Goal: Transaction & Acquisition: Obtain resource

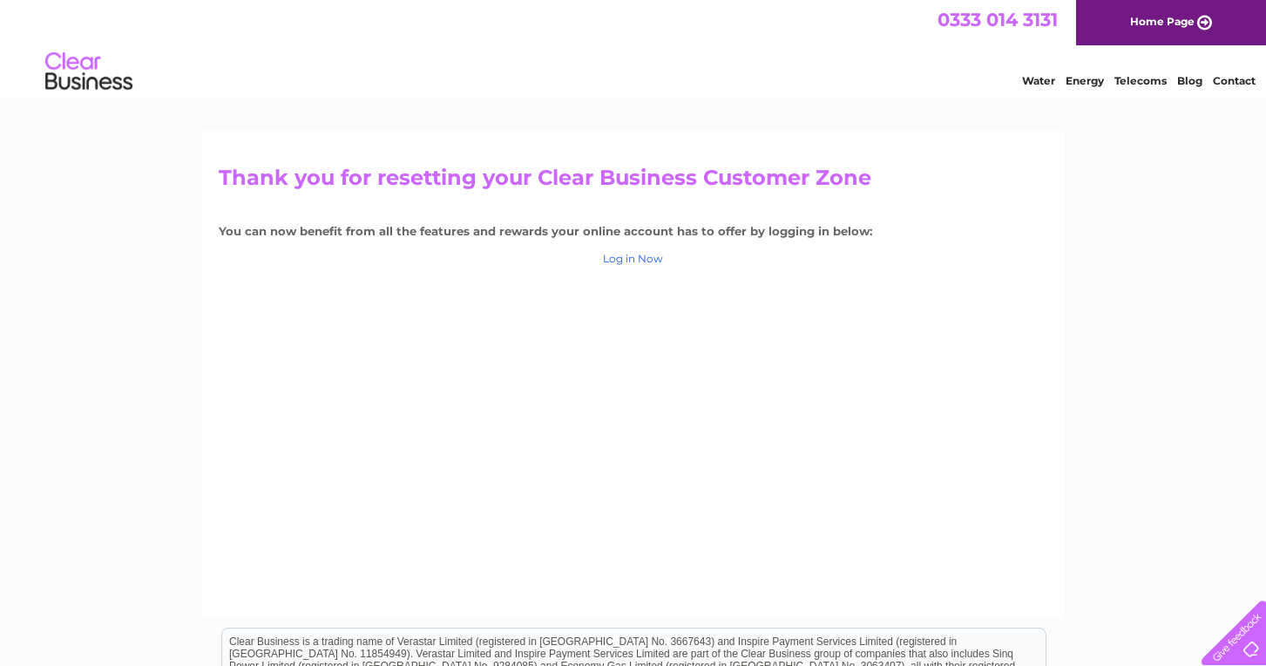
click at [652, 258] on link "Log in Now" at bounding box center [633, 258] width 60 height 13
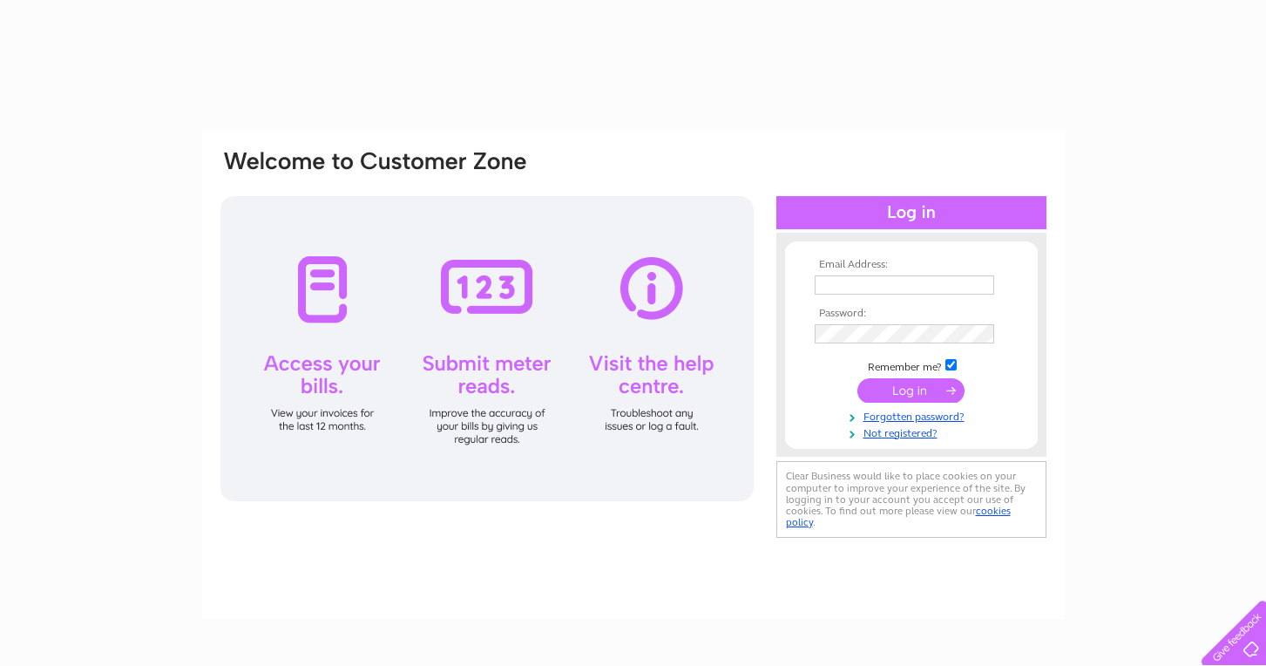
type input "[PERSON_NAME][EMAIL_ADDRESS][DOMAIN_NAME]"
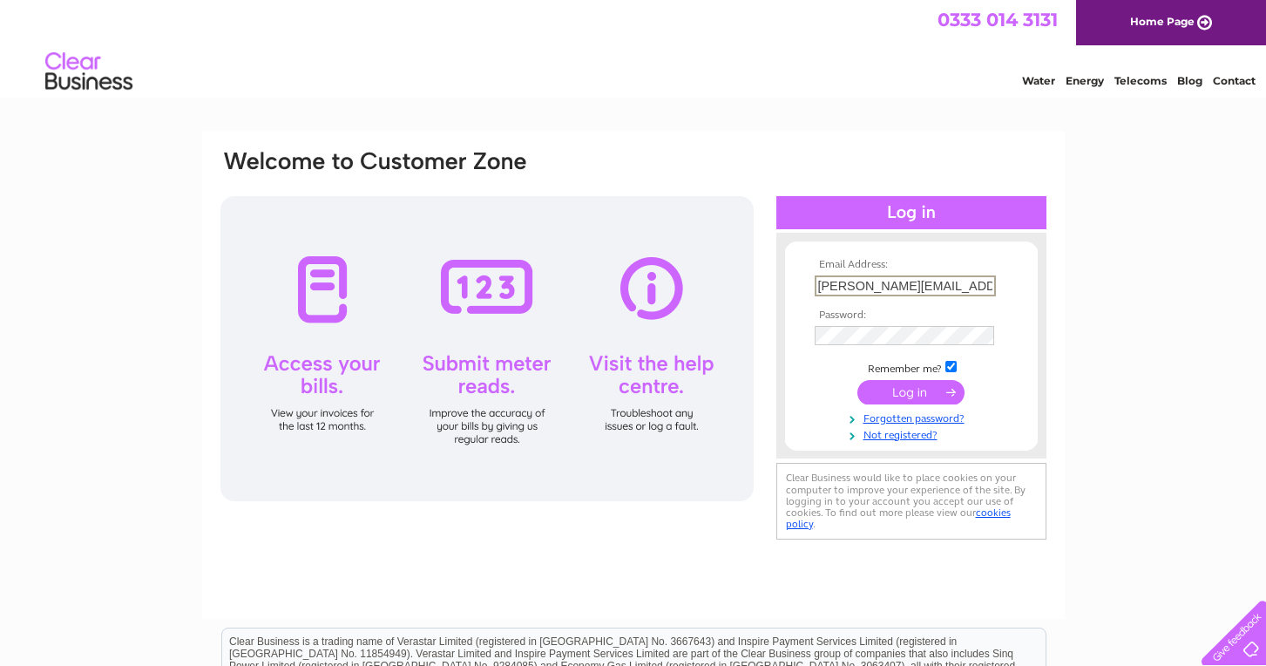
click at [915, 395] on input "submit" at bounding box center [911, 392] width 107 height 24
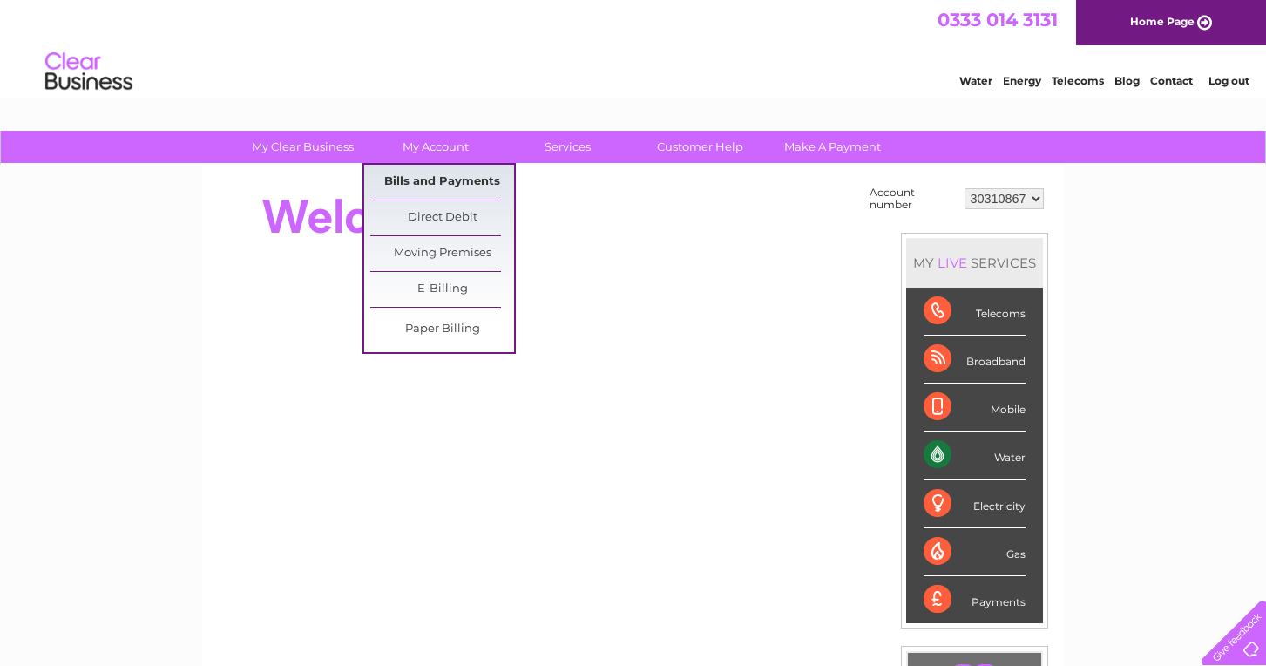
click at [442, 192] on link "Bills and Payments" at bounding box center [442, 182] width 144 height 35
click at [440, 289] on link "E-Billing" at bounding box center [442, 289] width 144 height 35
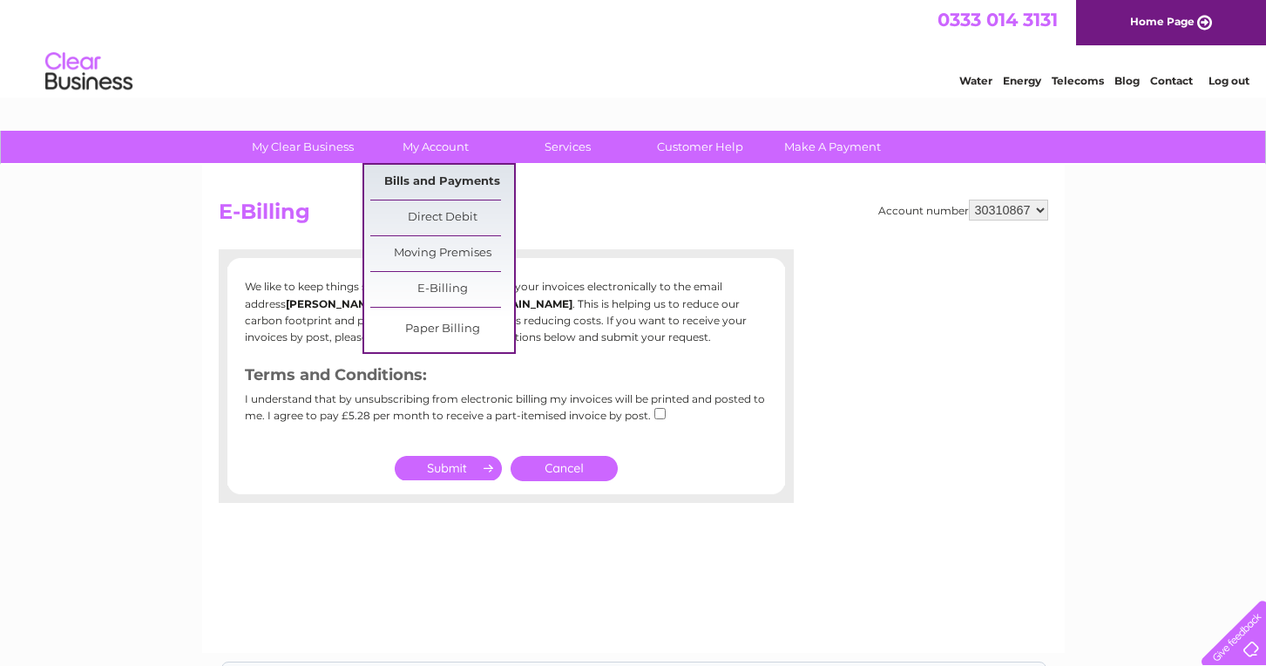
click at [439, 183] on link "Bills and Payments" at bounding box center [442, 182] width 144 height 35
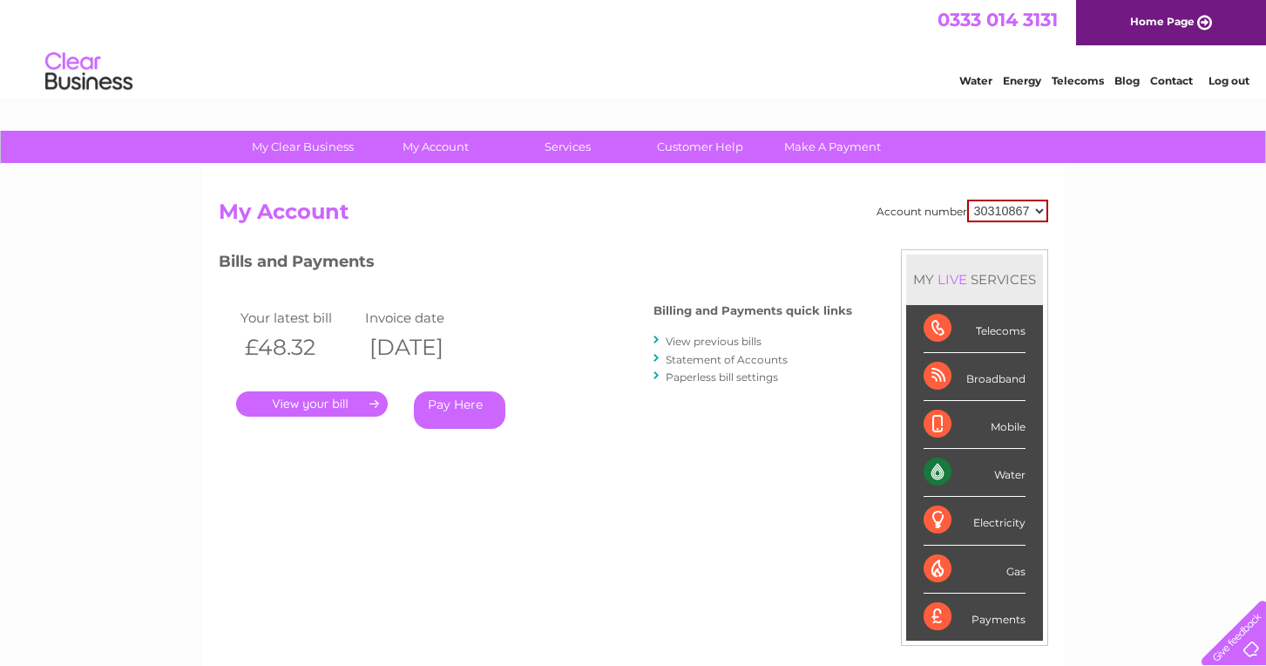
scroll to position [80, 0]
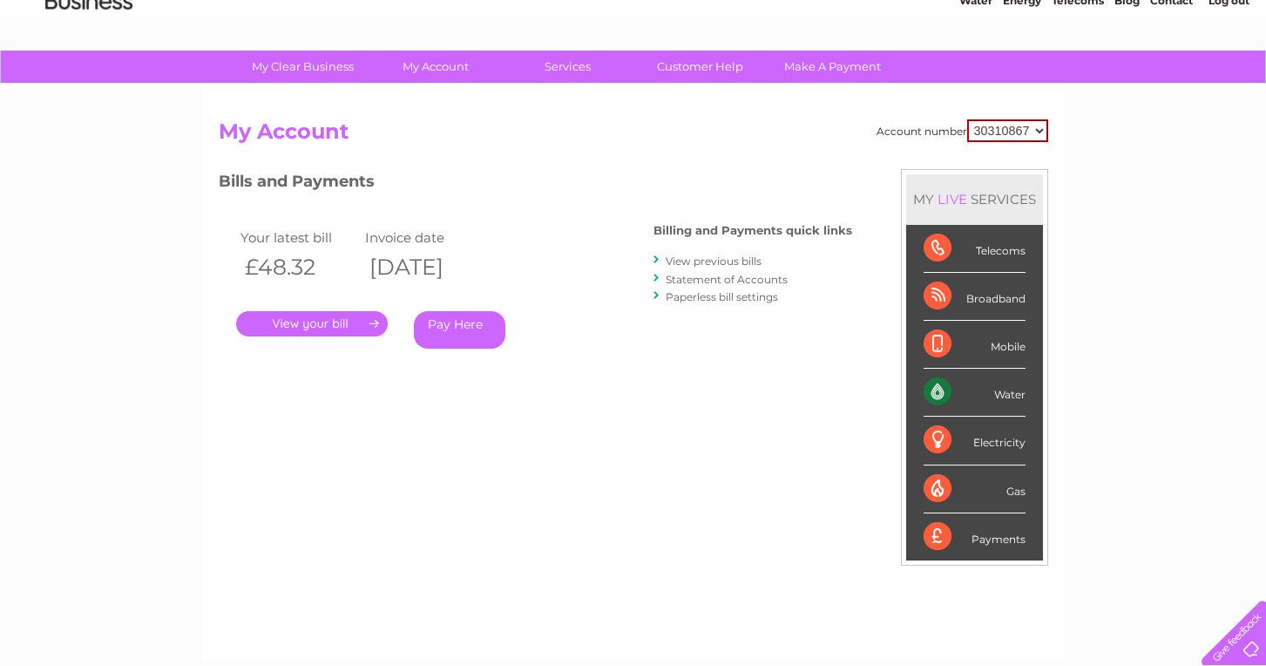
click at [356, 327] on link "." at bounding box center [312, 323] width 152 height 25
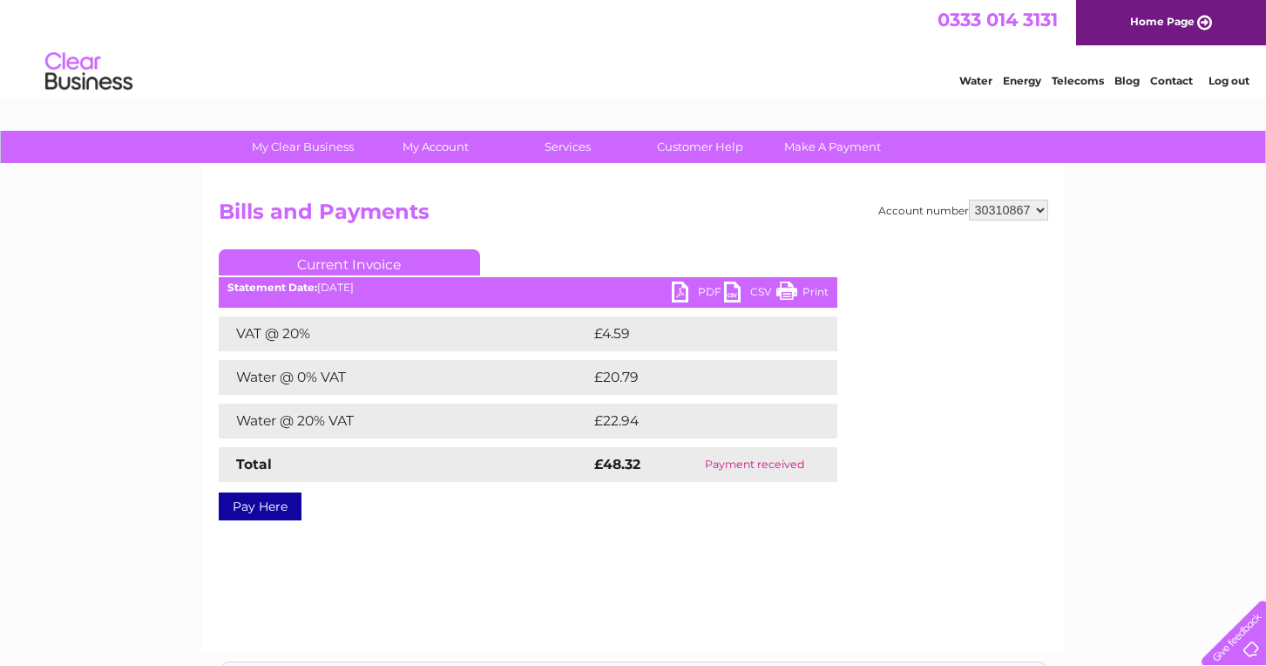
click at [695, 294] on link "PDF" at bounding box center [698, 294] width 52 height 25
